Goal: Task Accomplishment & Management: Manage account settings

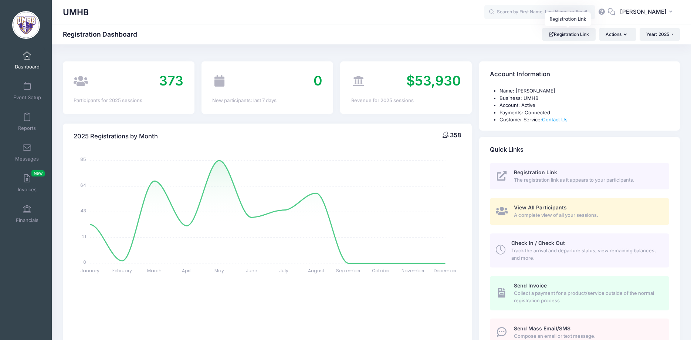
select select
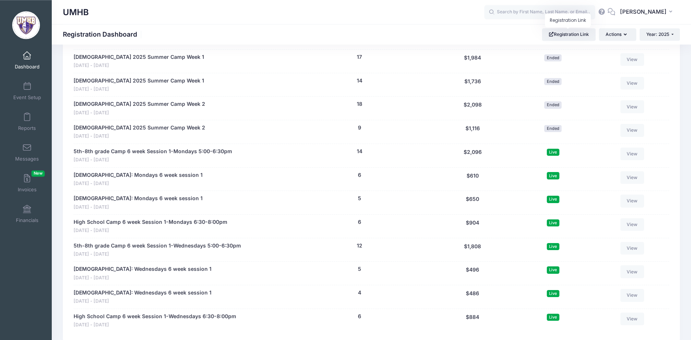
scroll to position [980, 0]
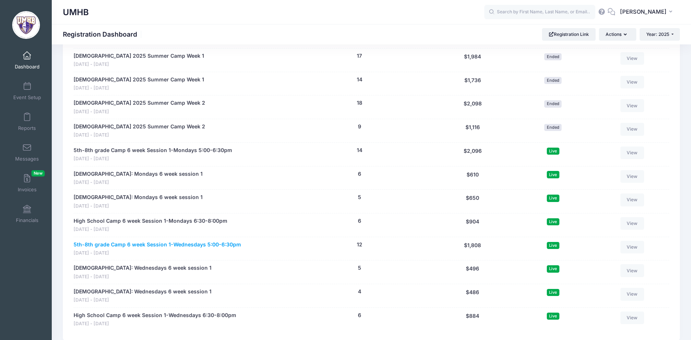
click at [184, 247] on link "5th-8th grade Camp 6 week Session 1-Wednesdays 5:00-6:30pm" at bounding box center [157, 245] width 167 height 8
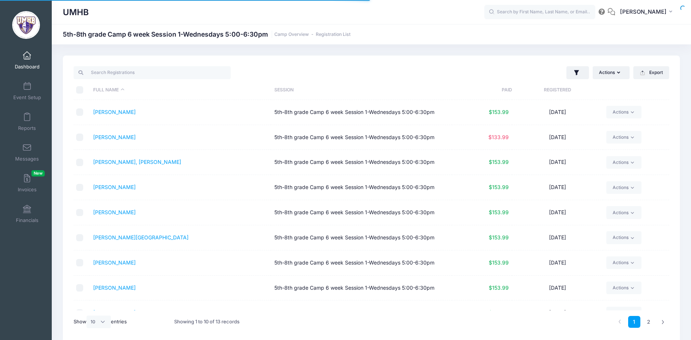
select select "10"
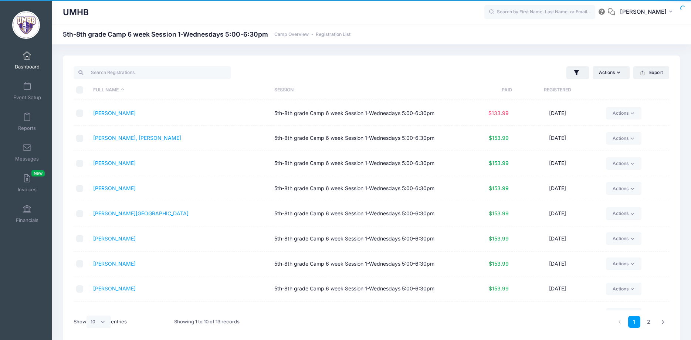
scroll to position [40, 0]
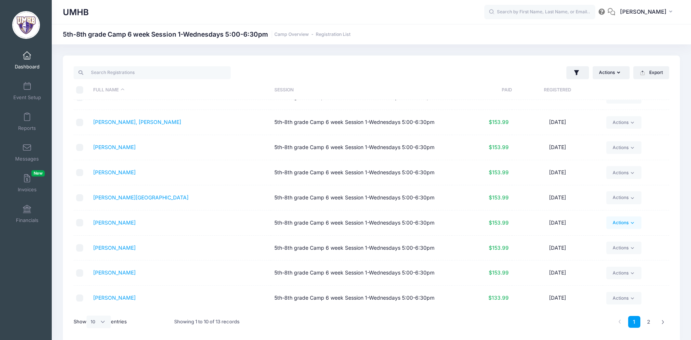
click at [618, 224] on link "Actions" at bounding box center [623, 222] width 35 height 13
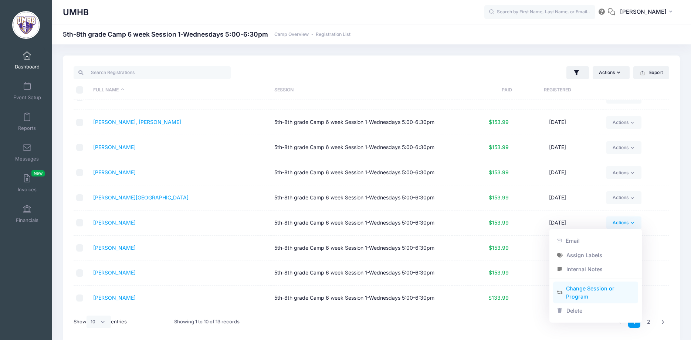
click at [585, 292] on link "Change Session or Program" at bounding box center [595, 292] width 85 height 22
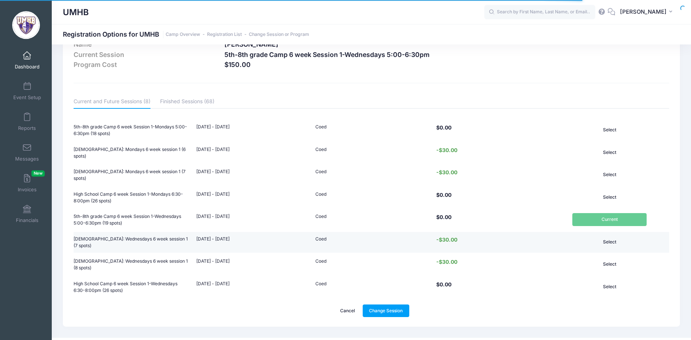
scroll to position [37, 0]
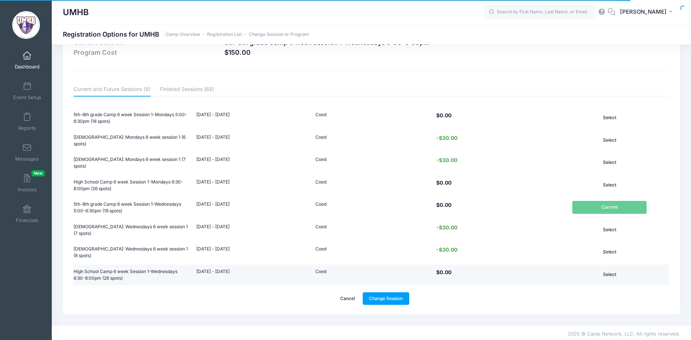
click at [602, 271] on button "Select" at bounding box center [609, 274] width 75 height 13
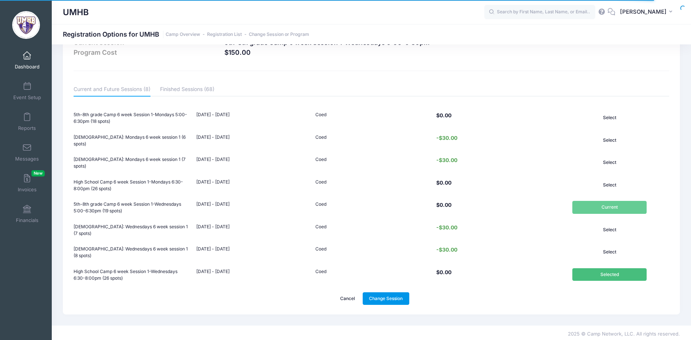
click at [391, 296] on link "Change Session" at bounding box center [386, 298] width 47 height 13
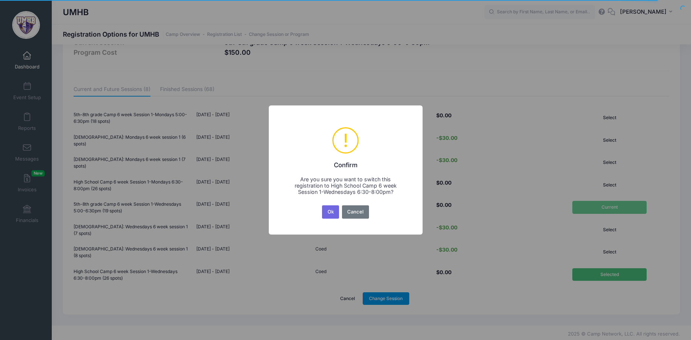
scroll to position [0, 0]
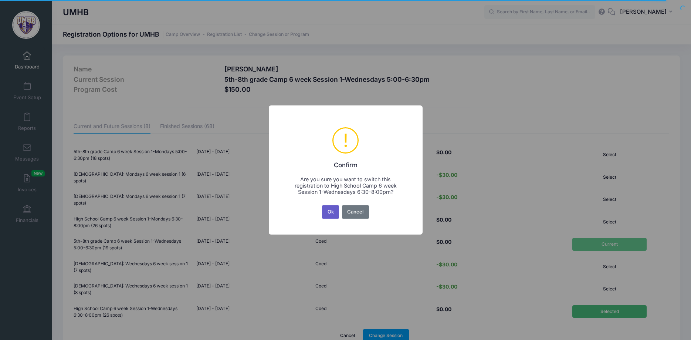
click at [331, 211] on button "Ok" at bounding box center [330, 211] width 17 height 13
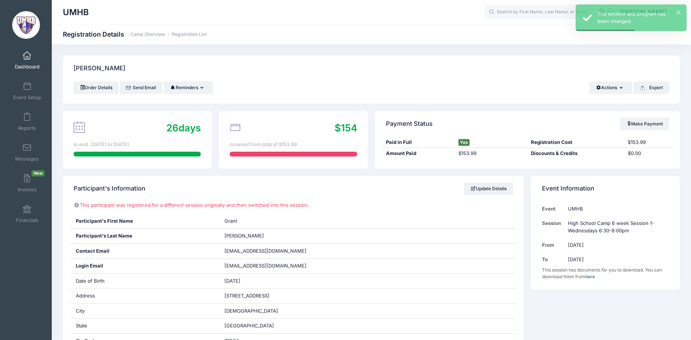
click at [27, 55] on span at bounding box center [27, 56] width 0 height 8
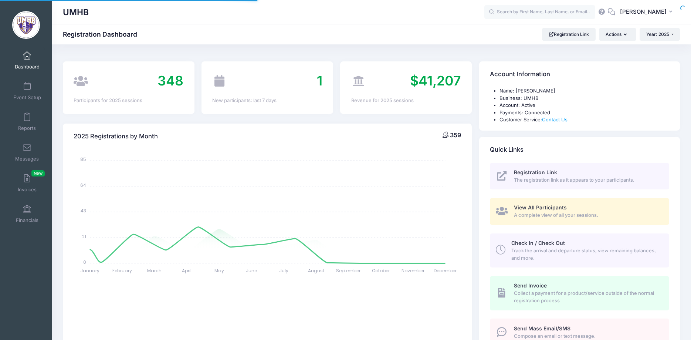
select select
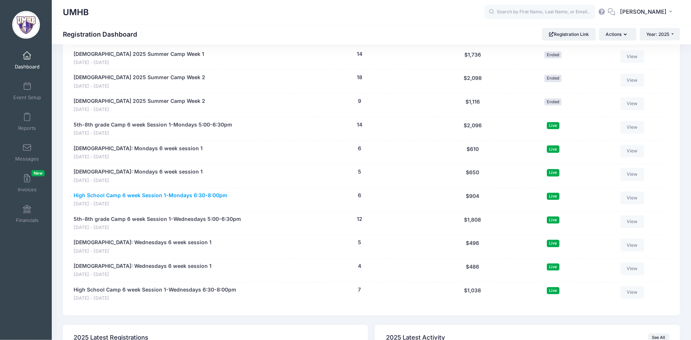
scroll to position [1018, 0]
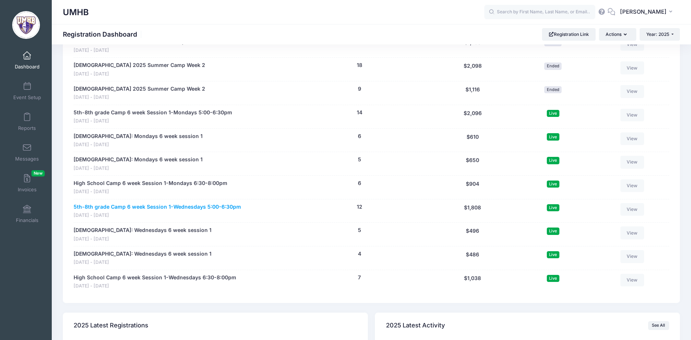
click at [137, 209] on link "5th-8th grade Camp 6 week Session 1-Wednesdays 5:00-6:30pm" at bounding box center [157, 207] width 167 height 8
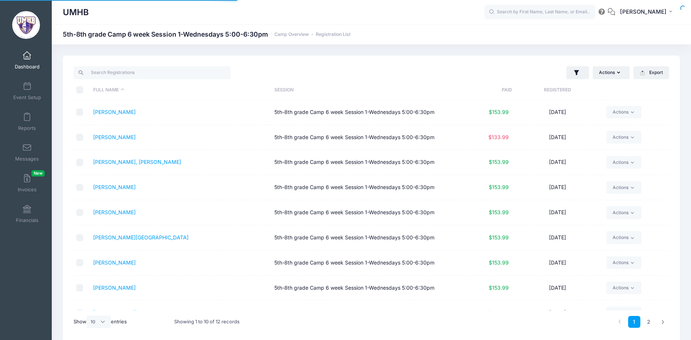
select select "10"
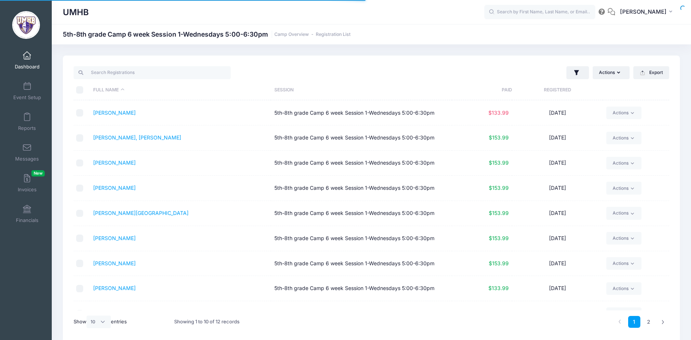
scroll to position [35, 0]
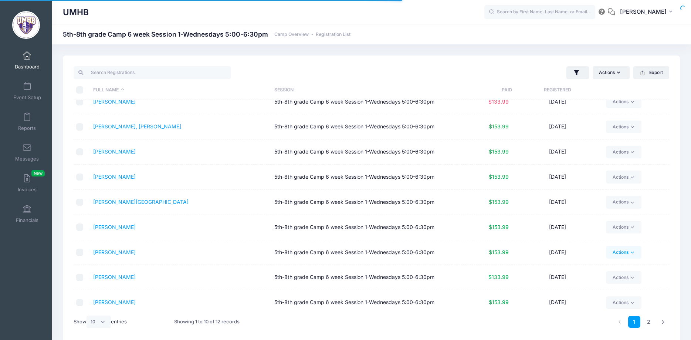
click at [625, 255] on link "Actions" at bounding box center [623, 252] width 35 height 13
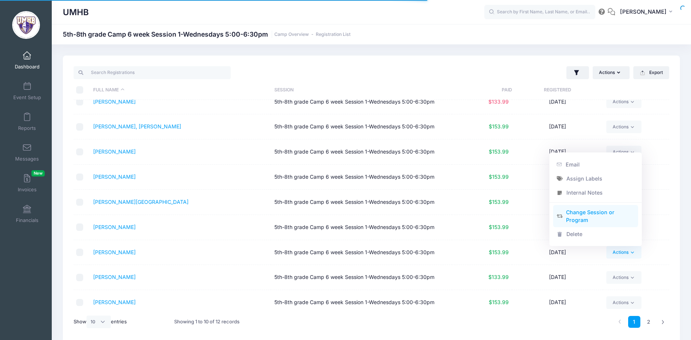
click at [578, 214] on link "Change Session or Program" at bounding box center [595, 216] width 85 height 22
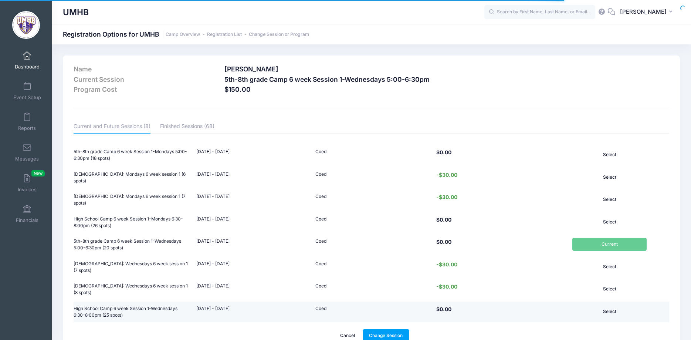
click at [603, 308] on button "Select" at bounding box center [609, 311] width 75 height 13
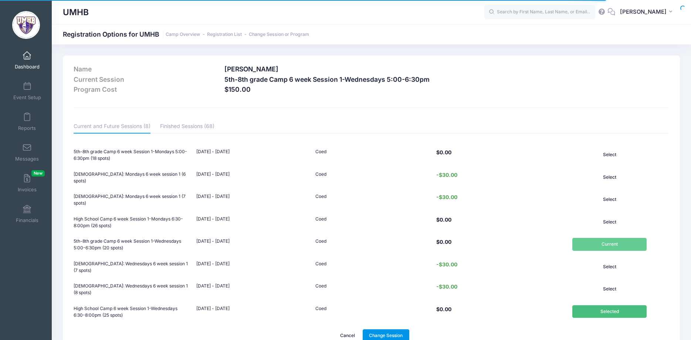
click at [392, 335] on link "Change Session" at bounding box center [386, 335] width 47 height 13
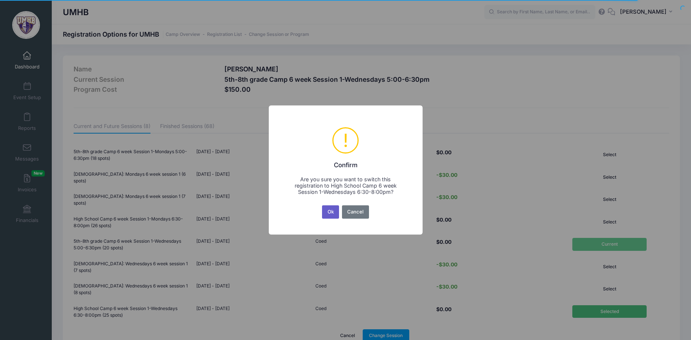
click at [337, 211] on button "Ok" at bounding box center [330, 211] width 17 height 13
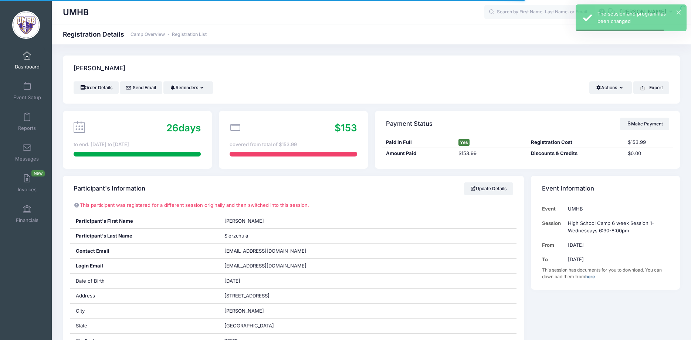
click at [27, 58] on span at bounding box center [27, 56] width 0 height 8
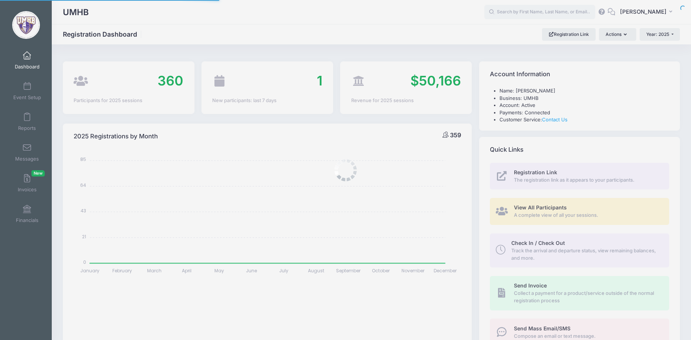
select select
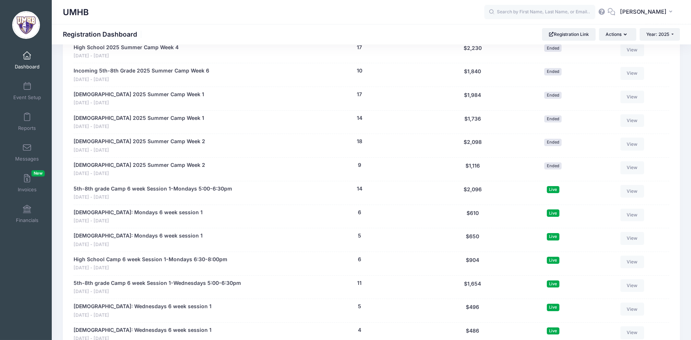
scroll to position [980, 0]
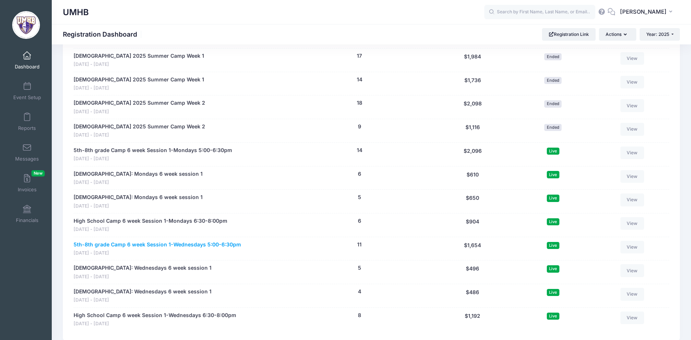
click at [224, 243] on link "5th-8th grade Camp 6 week Session 1-Wednesdays 5:00-6:30pm" at bounding box center [157, 245] width 167 height 8
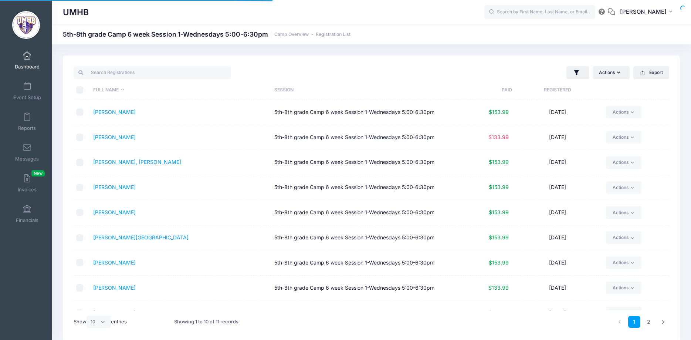
select select "10"
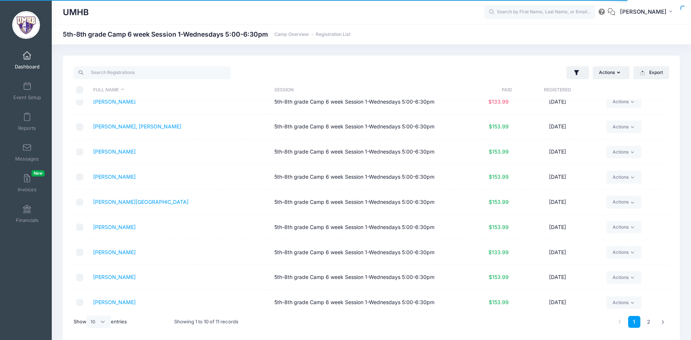
scroll to position [40, 0]
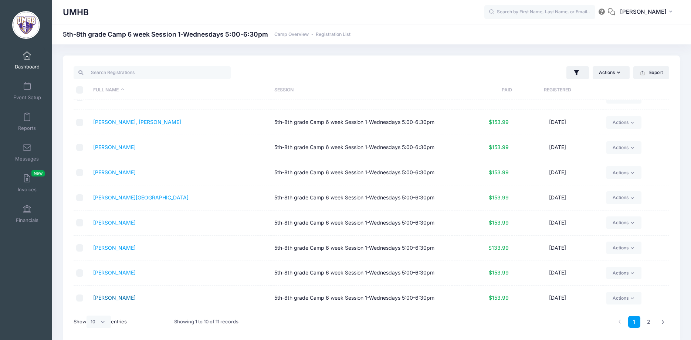
click at [122, 300] on link "[PERSON_NAME]" at bounding box center [114, 297] width 43 height 6
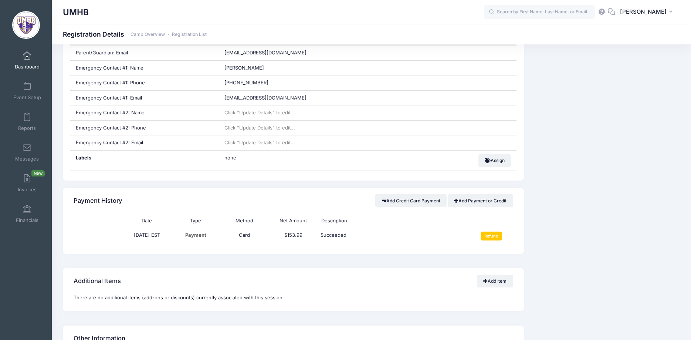
scroll to position [377, 0]
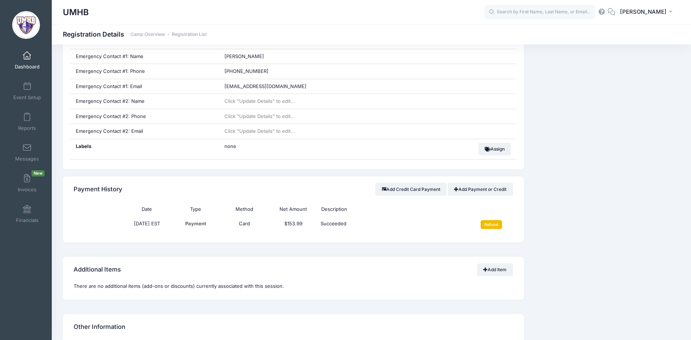
click at [491, 227] on input "Refund" at bounding box center [491, 224] width 22 height 9
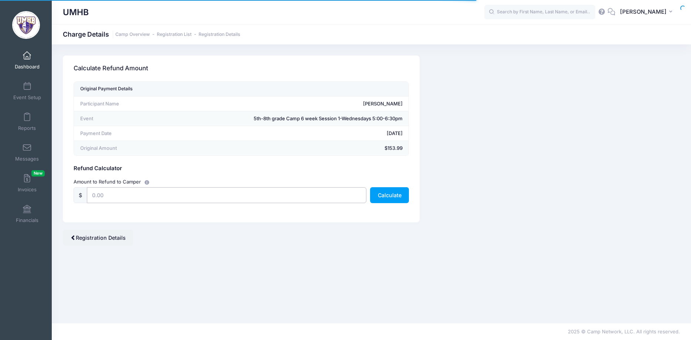
click at [145, 193] on input "text" at bounding box center [226, 195] width 279 height 16
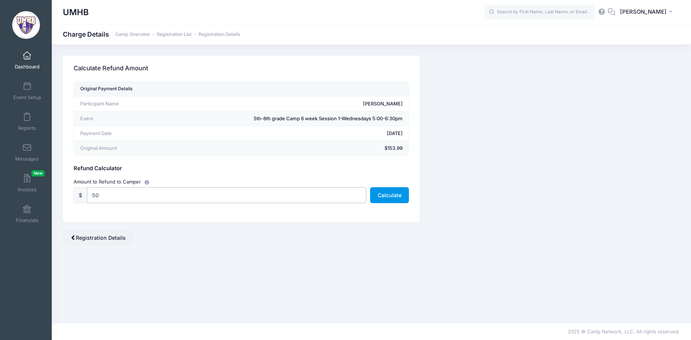
type input "50"
click at [392, 197] on button "Calculate" at bounding box center [389, 195] width 39 height 16
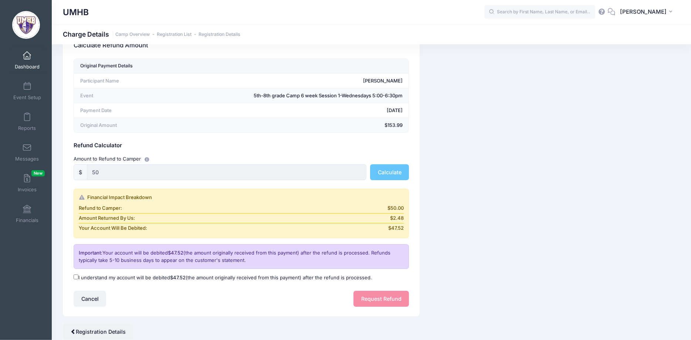
scroll to position [38, 0]
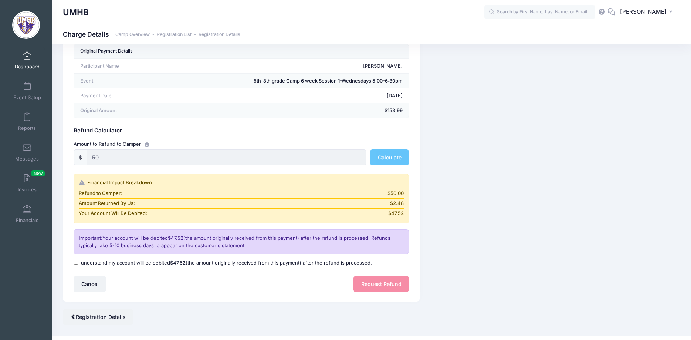
click at [78, 263] on input "I understand my account will be debited $47.52 (the amount originally received …" at bounding box center [76, 261] width 5 height 5
checkbox input "true"
click at [371, 284] on button "Request Refund" at bounding box center [380, 284] width 55 height 16
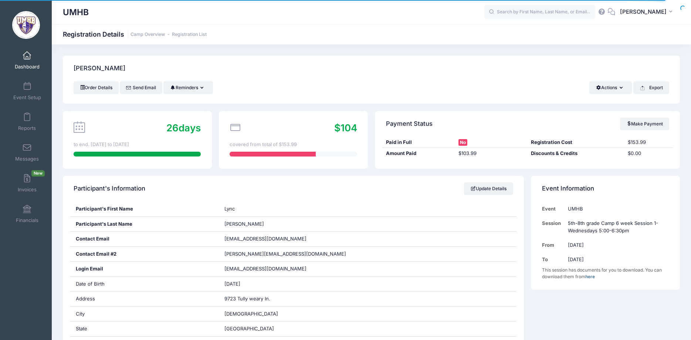
click at [29, 61] on link "Dashboard" at bounding box center [27, 60] width 35 height 26
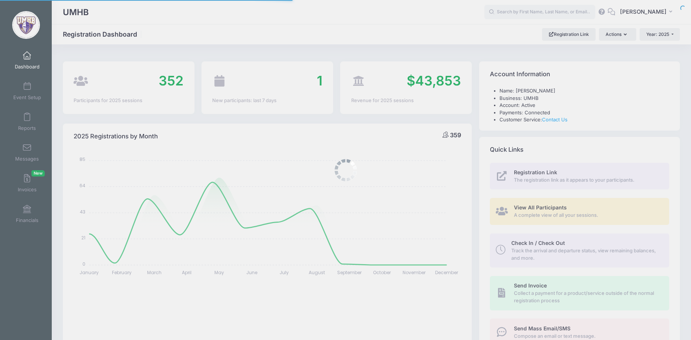
select select
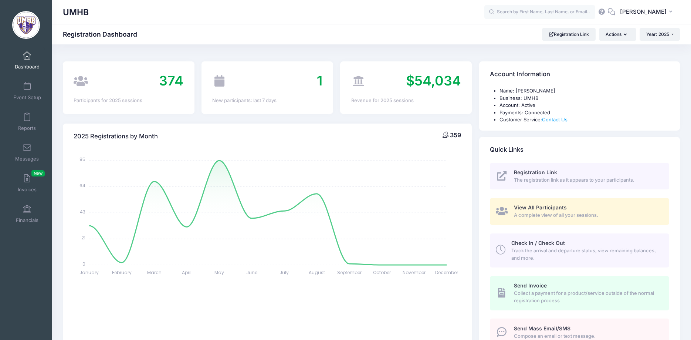
click at [27, 54] on span at bounding box center [27, 56] width 0 height 8
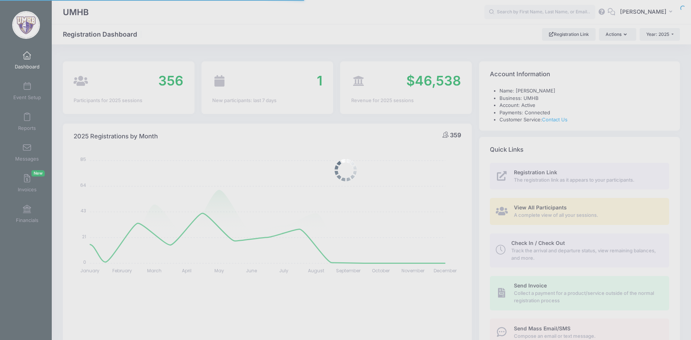
select select
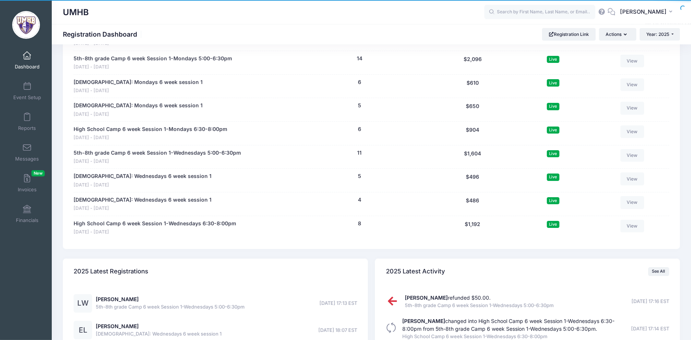
scroll to position [1056, 0]
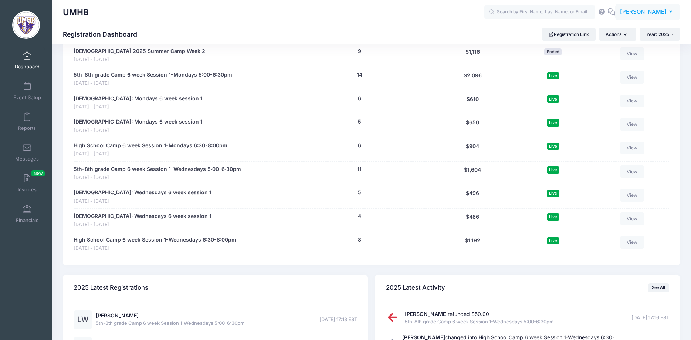
click at [666, 12] on span "[PERSON_NAME]" at bounding box center [643, 12] width 47 height 8
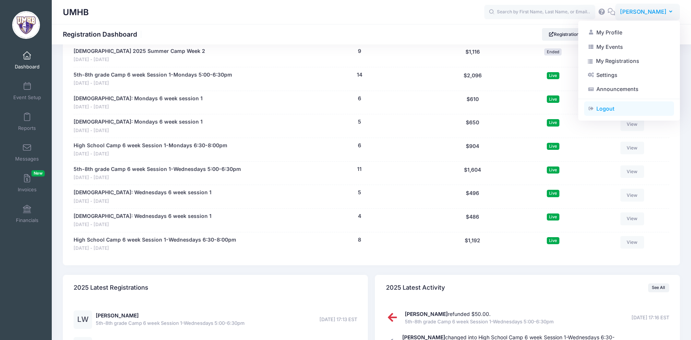
click at [609, 108] on link "Logout" at bounding box center [629, 109] width 90 height 14
